Goal: Task Accomplishment & Management: Complete application form

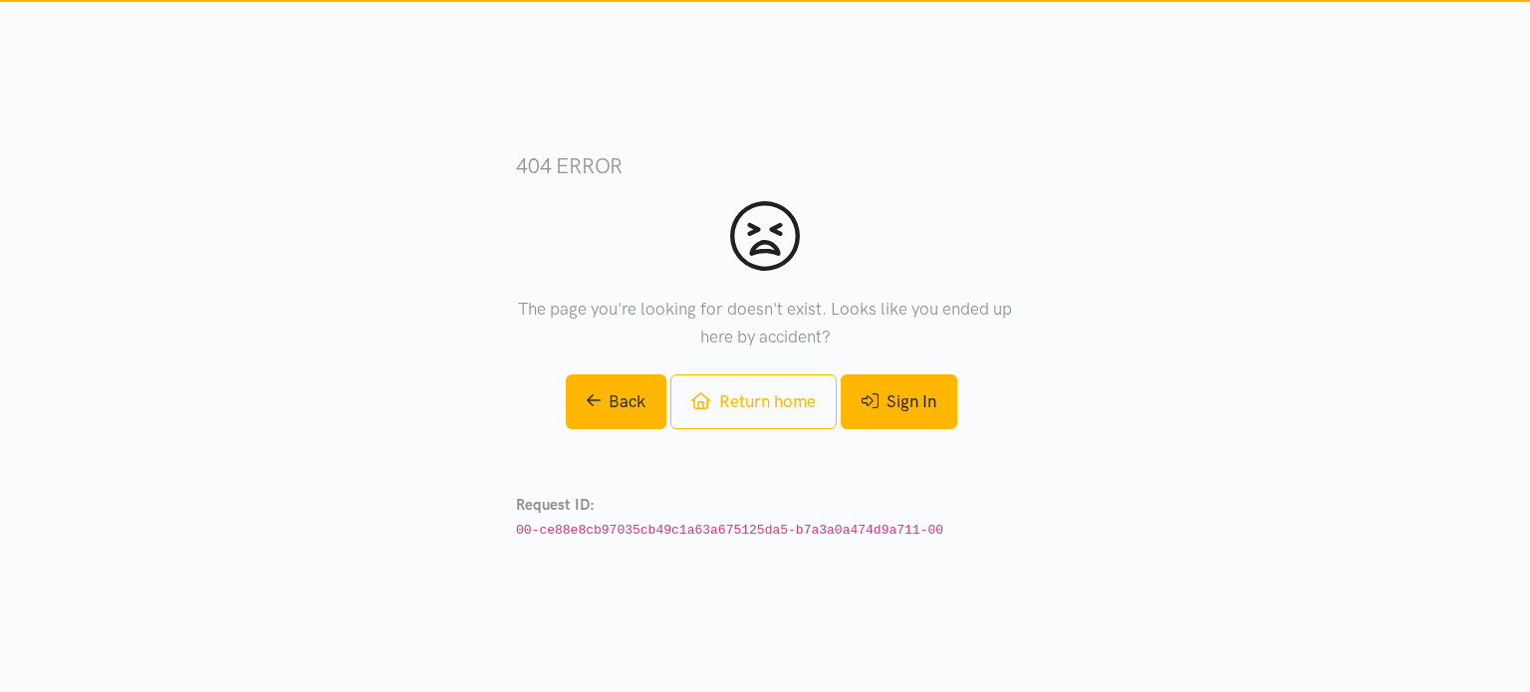
click at [917, 398] on link "Sign In" at bounding box center [899, 402] width 117 height 55
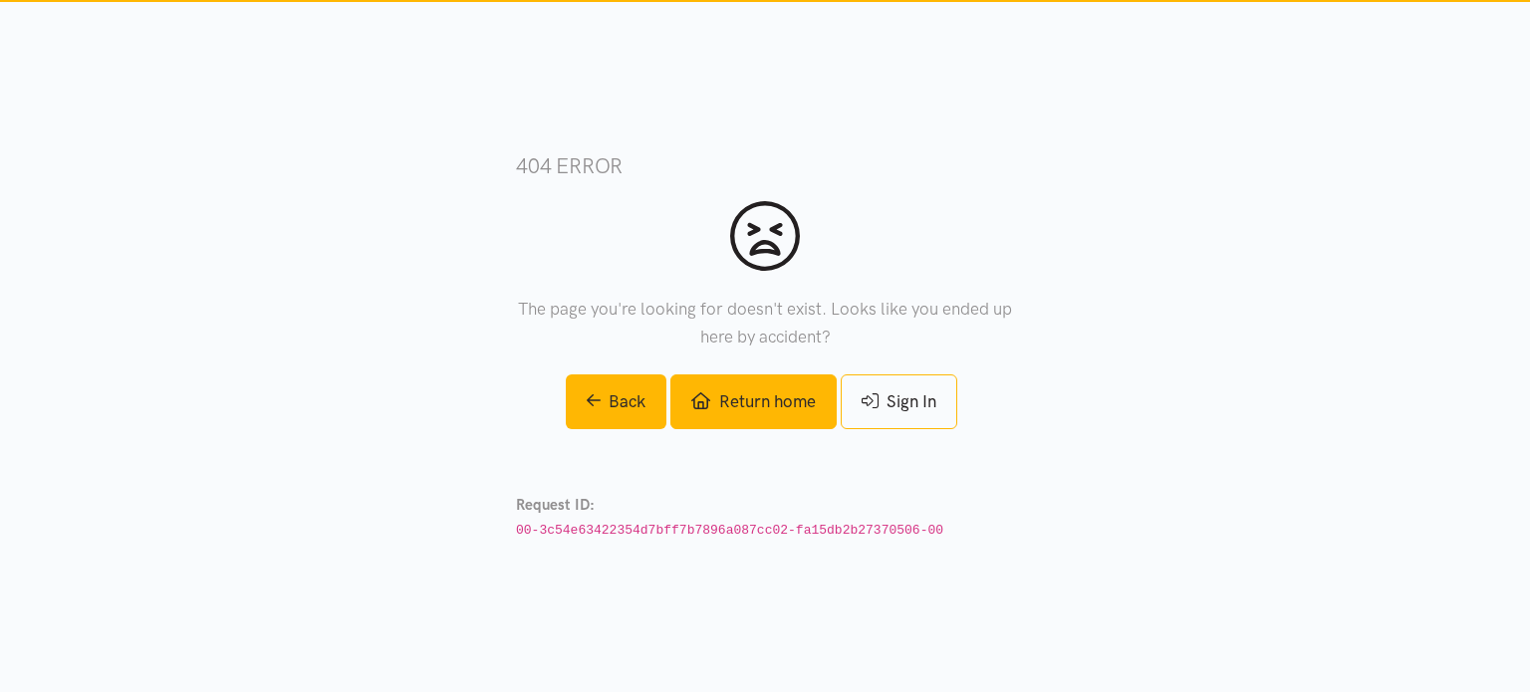
click at [741, 397] on link "Return home" at bounding box center [752, 402] width 165 height 55
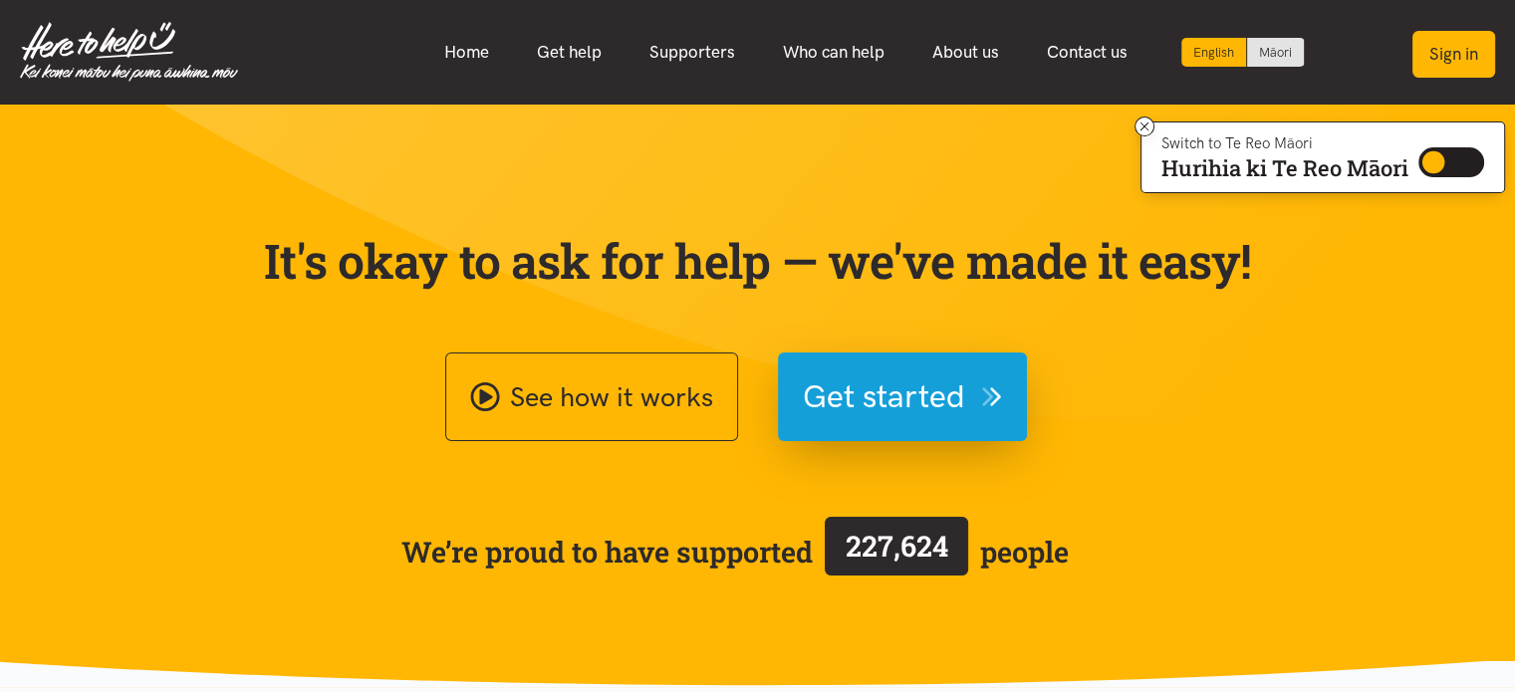
click at [1463, 63] on button "Sign in" at bounding box center [1454, 54] width 83 height 47
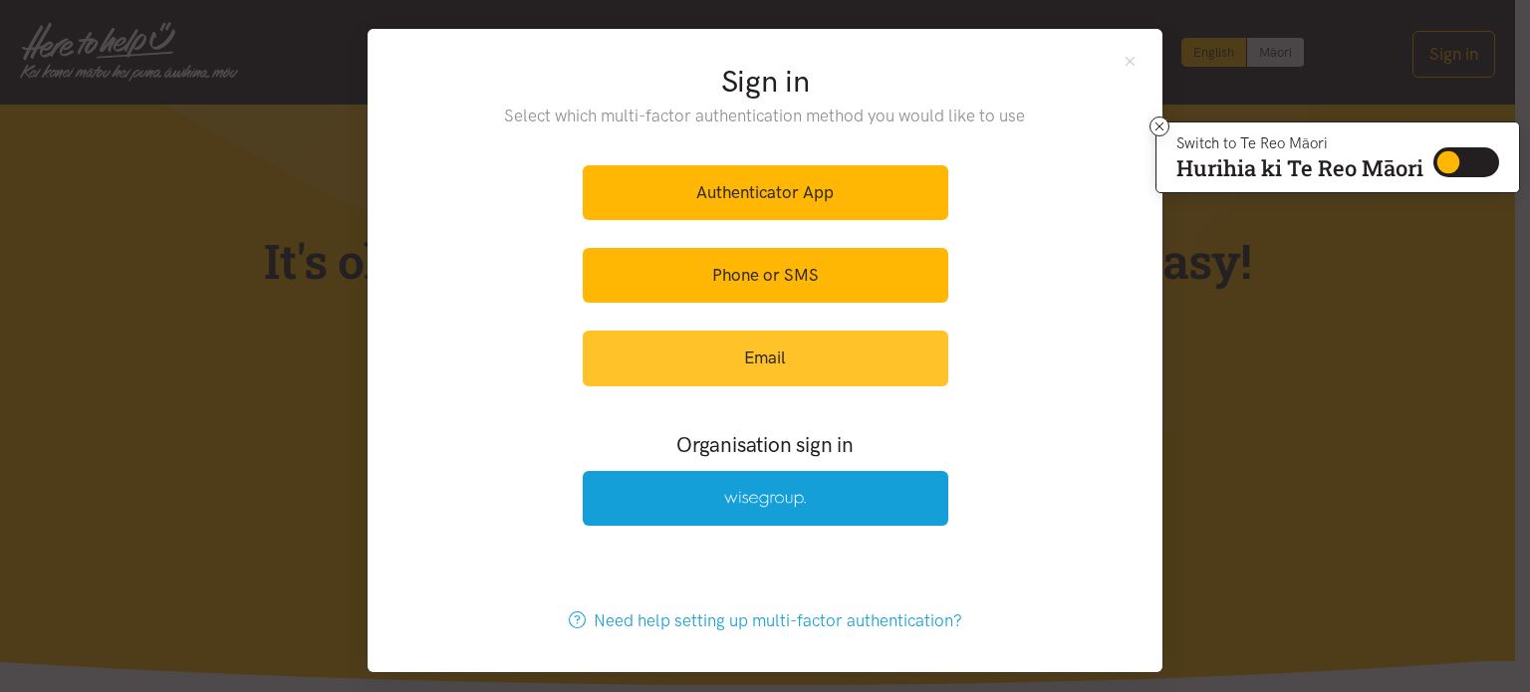
click at [791, 358] on link "Email" at bounding box center [766, 358] width 366 height 55
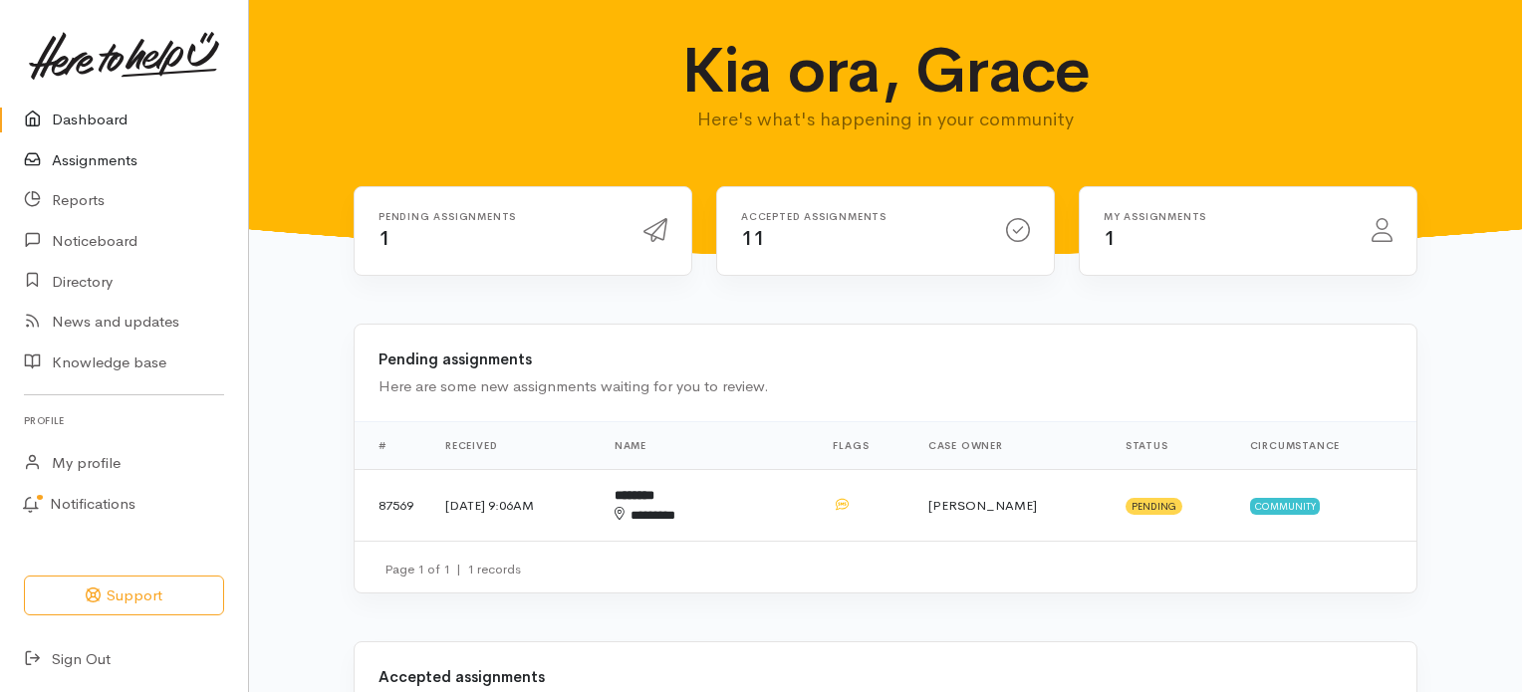
click at [123, 159] on link "Assignments" at bounding box center [124, 160] width 248 height 41
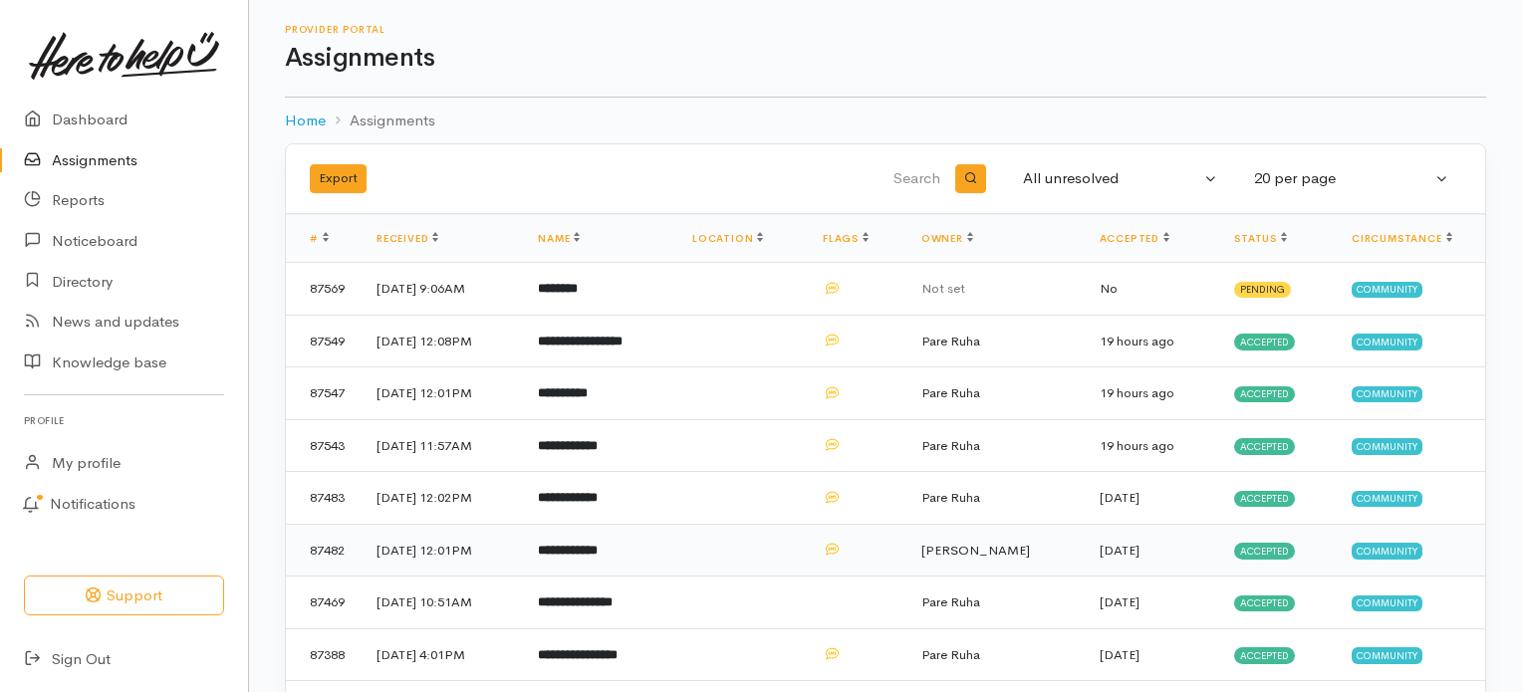
click at [598, 544] on b "**********" at bounding box center [568, 550] width 60 height 13
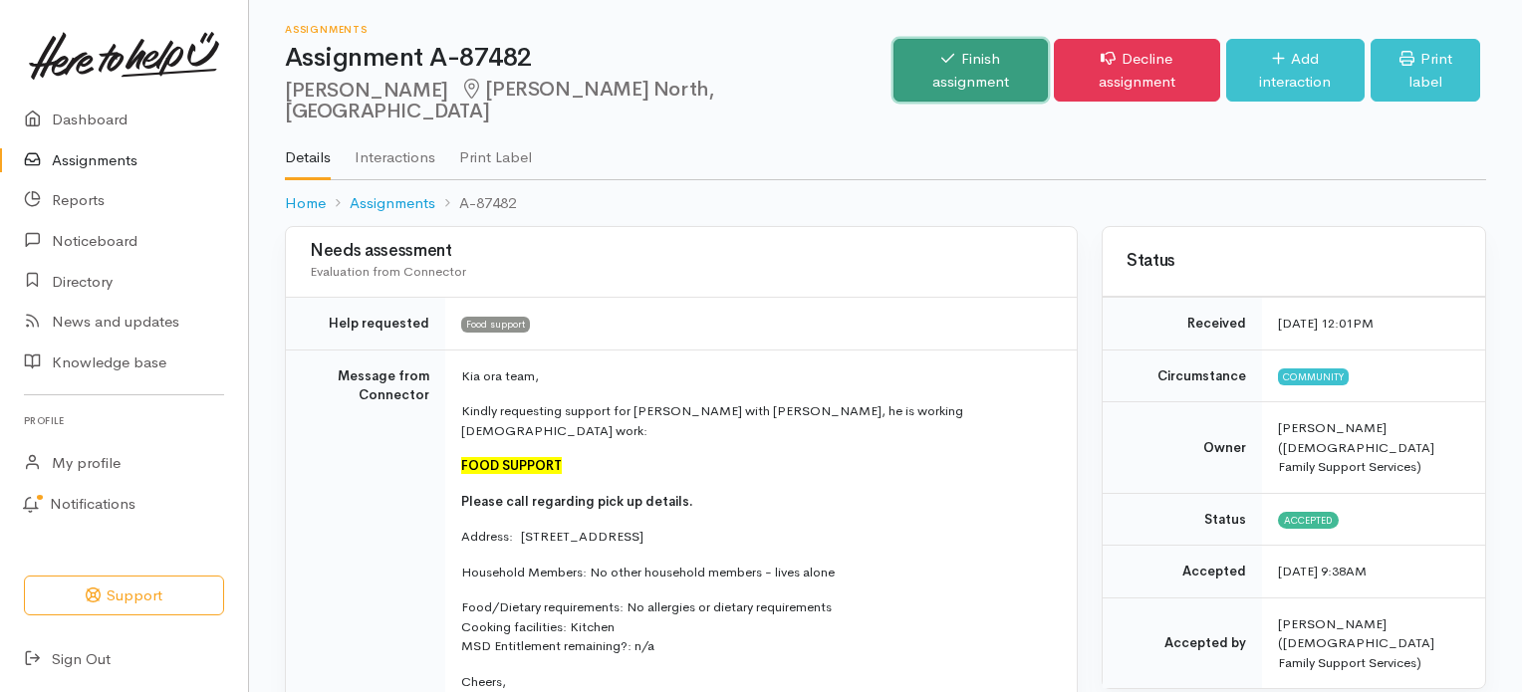
click at [915, 51] on link "Finish assignment" at bounding box center [970, 70] width 153 height 63
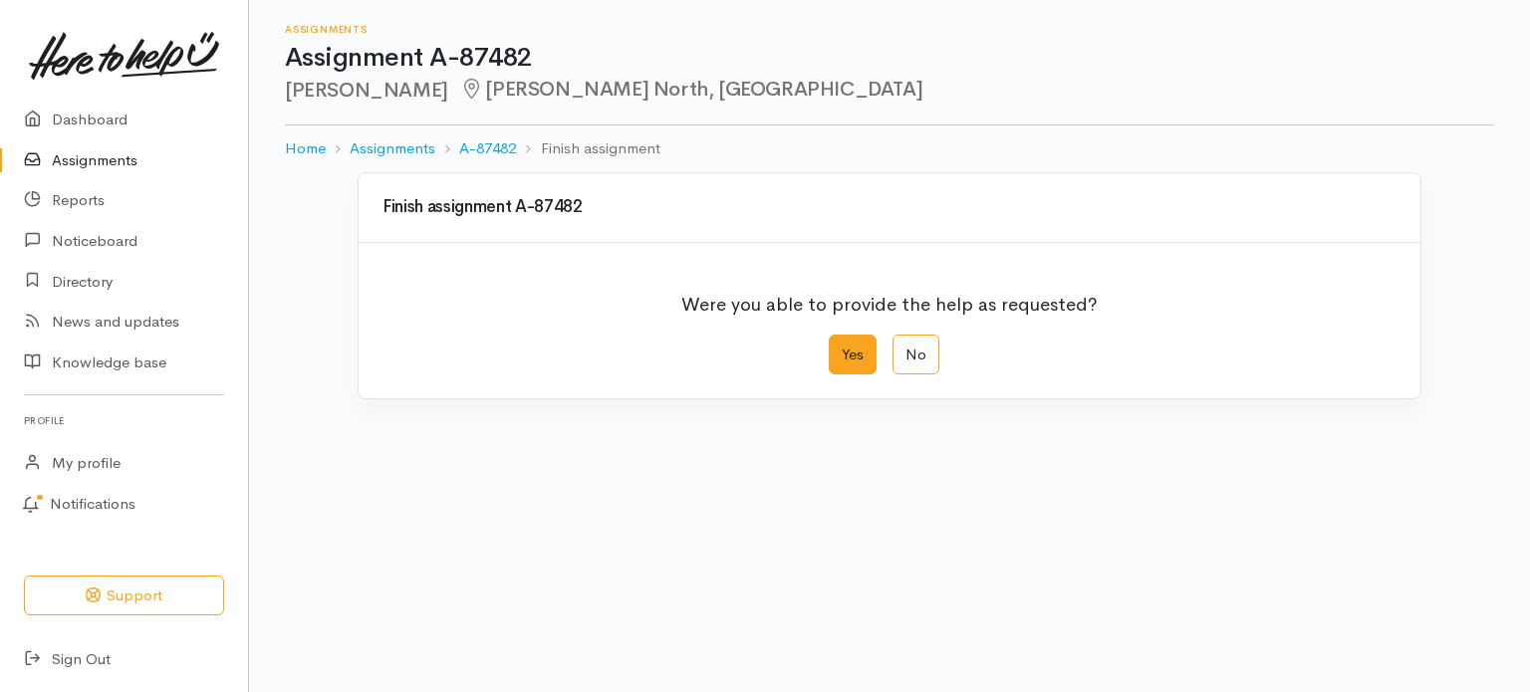
click at [862, 358] on label "Yes" at bounding box center [853, 355] width 48 height 41
click at [842, 348] on input "Yes" at bounding box center [835, 341] width 13 height 13
radio input "true"
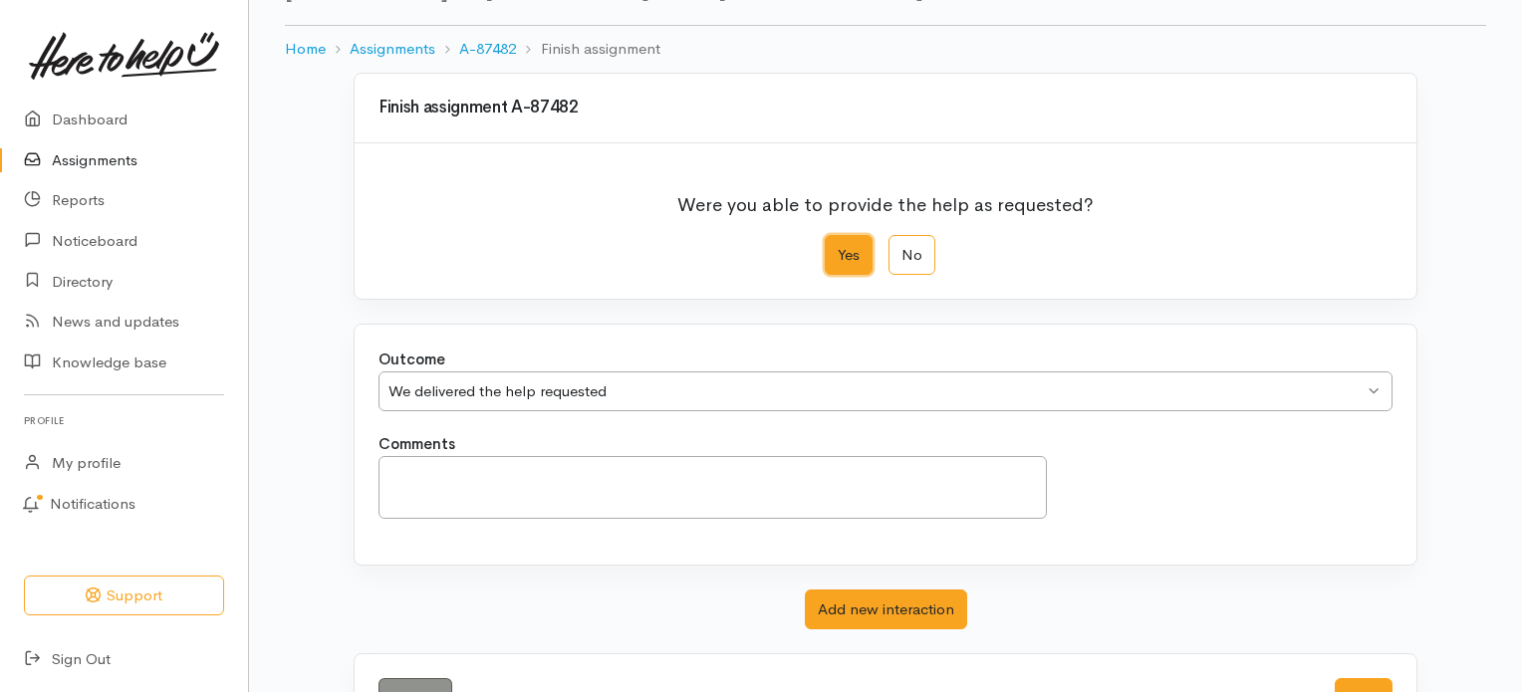
scroll to position [171, 0]
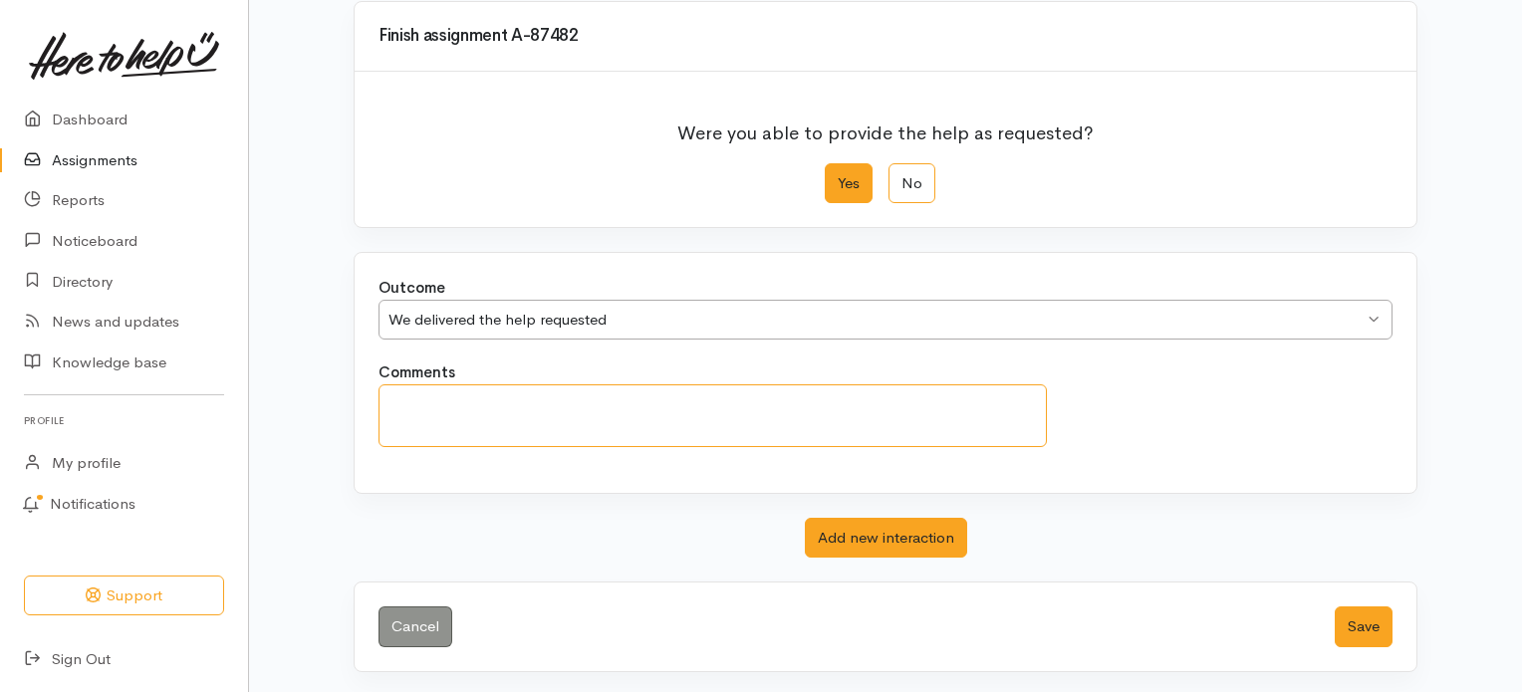
click at [644, 419] on textarea "Comments" at bounding box center [713, 416] width 668 height 63
click at [1347, 611] on button "Save" at bounding box center [1364, 627] width 58 height 41
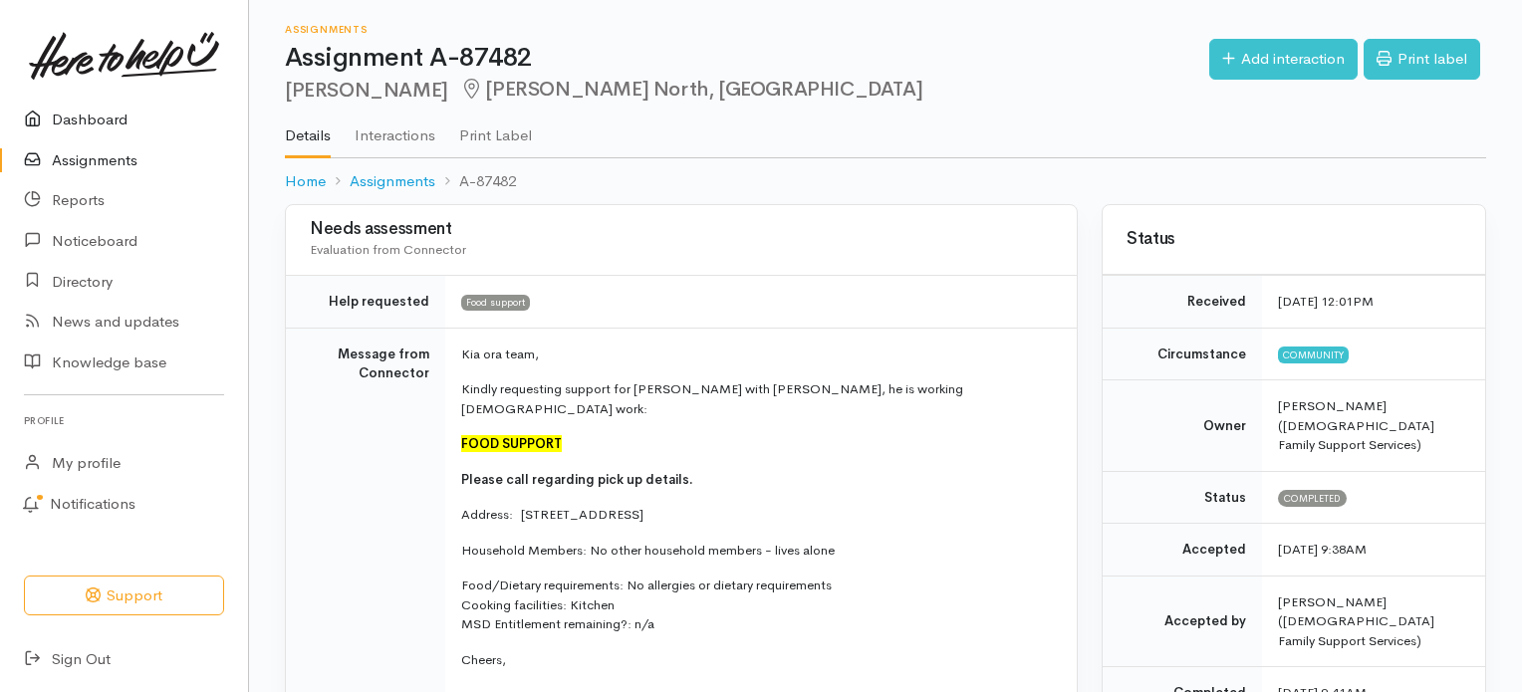
click at [91, 119] on link "Dashboard" at bounding box center [124, 120] width 248 height 41
